Goal: Navigation & Orientation: Go to known website

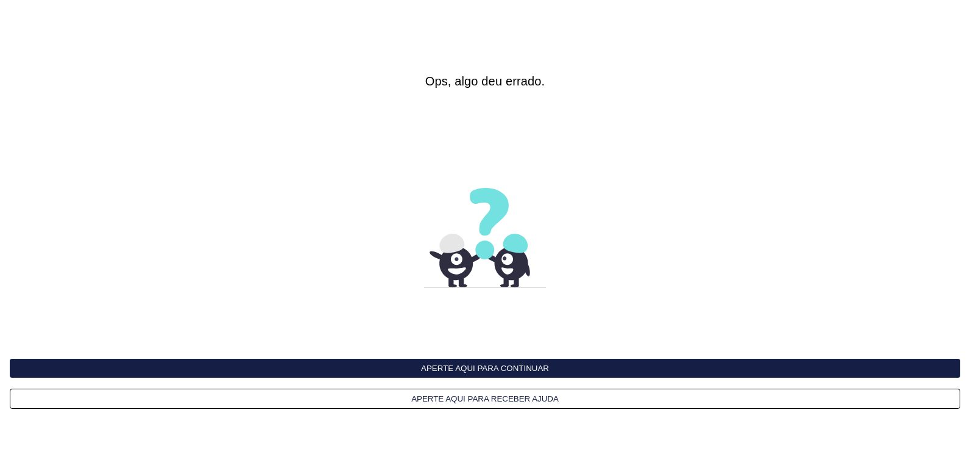
click at [521, 373] on button "Aperte aqui para continuar" at bounding box center [485, 367] width 951 height 19
click at [481, 361] on button "Aperte aqui para continuar" at bounding box center [485, 367] width 951 height 19
